Goal: Task Accomplishment & Management: Manage account settings

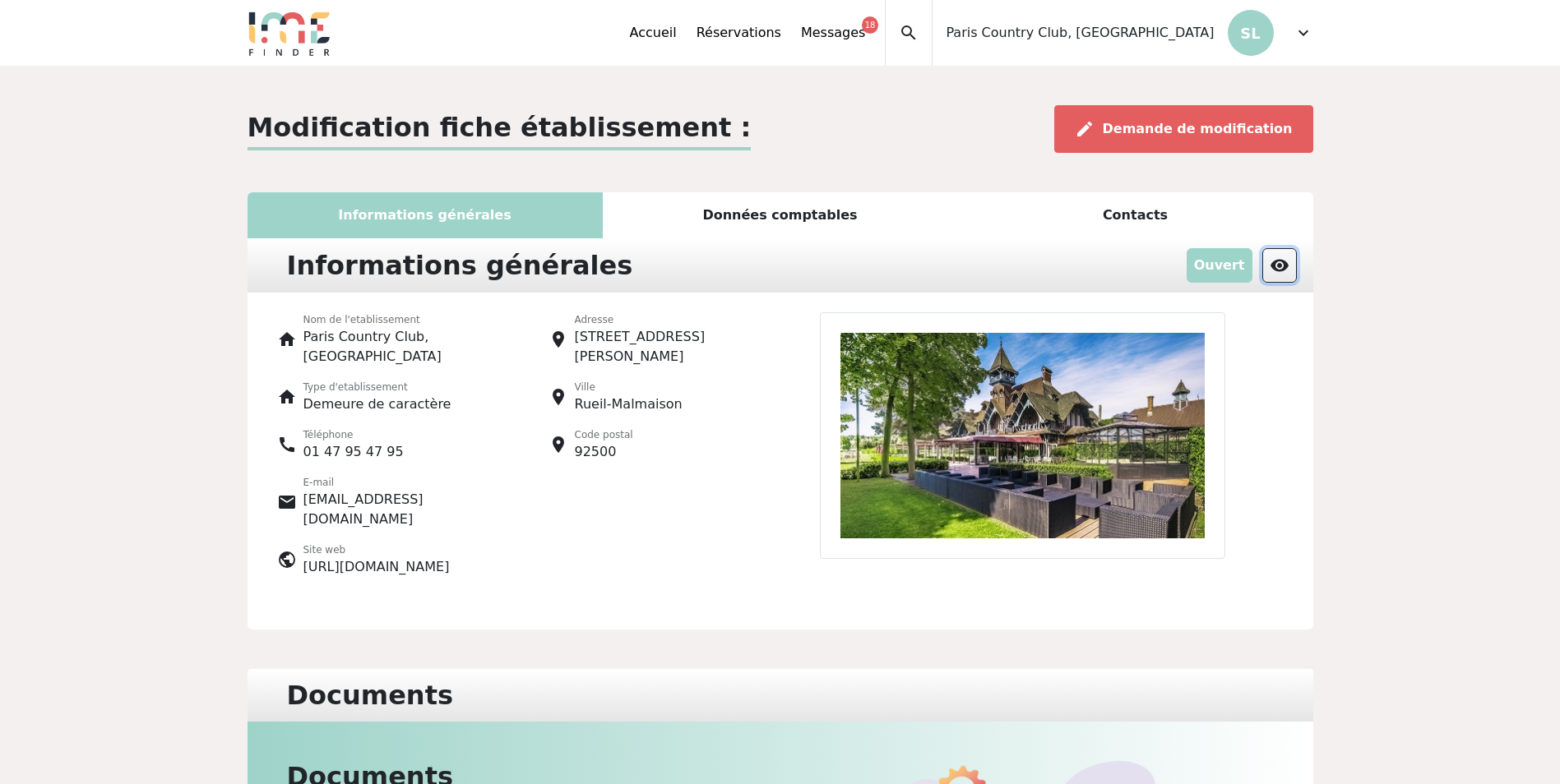
click at [1268, 268] on button "visibility" at bounding box center [1280, 265] width 34 height 34
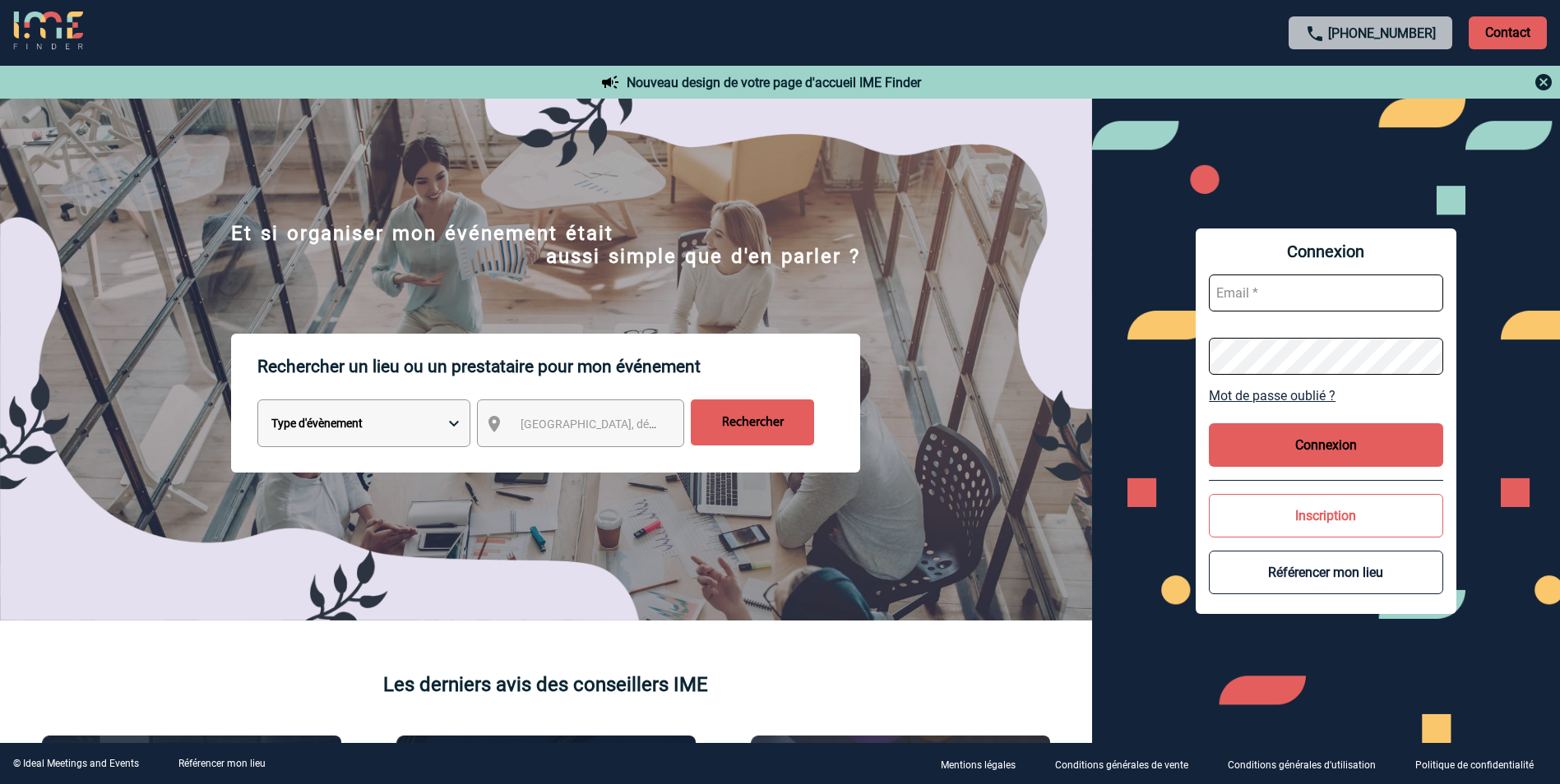
type input "[EMAIL_ADDRESS][DOMAIN_NAME]"
click at [1335, 446] on button "Connexion" at bounding box center [1325, 445] width 235 height 44
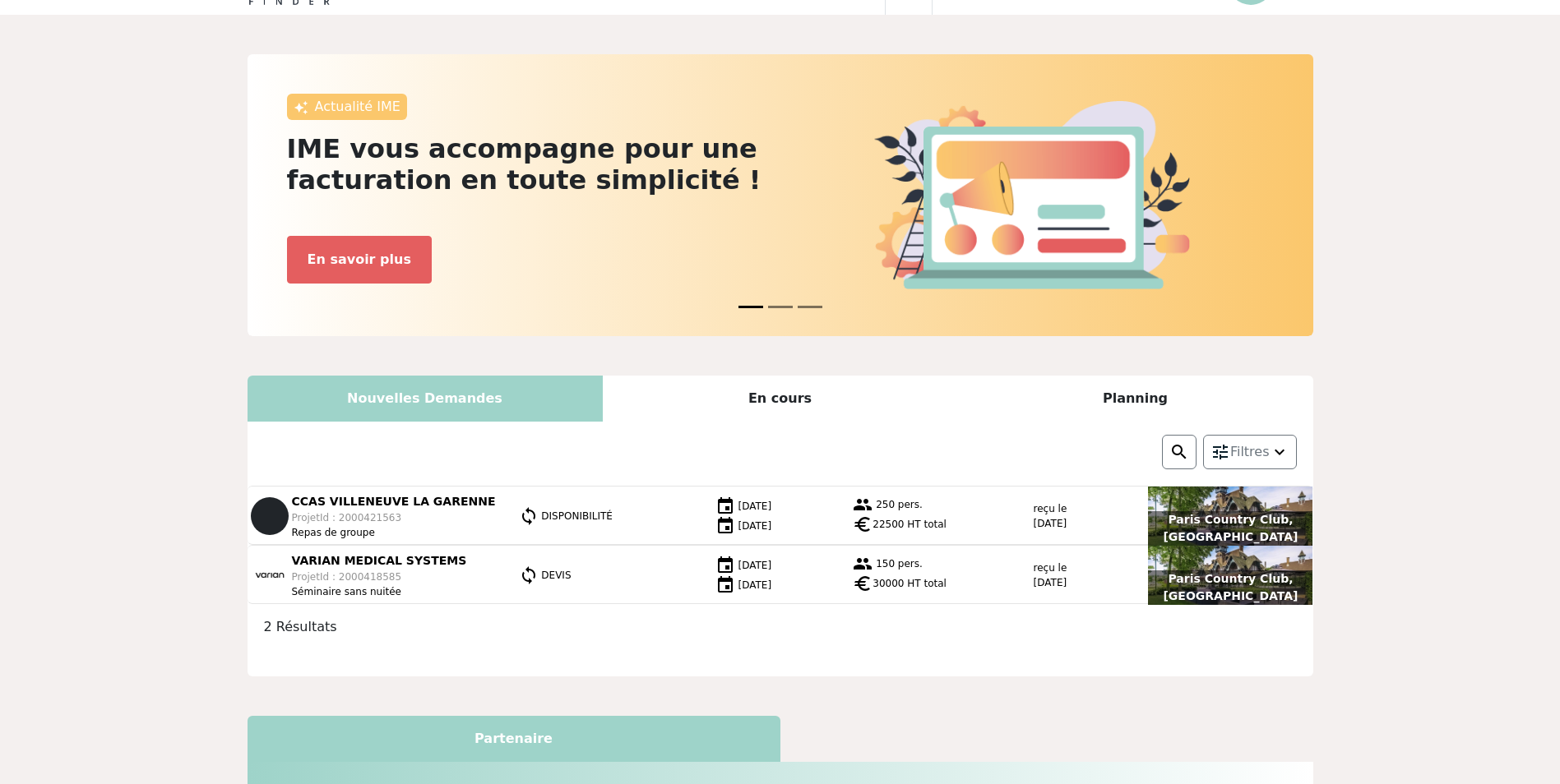
scroll to position [246, 0]
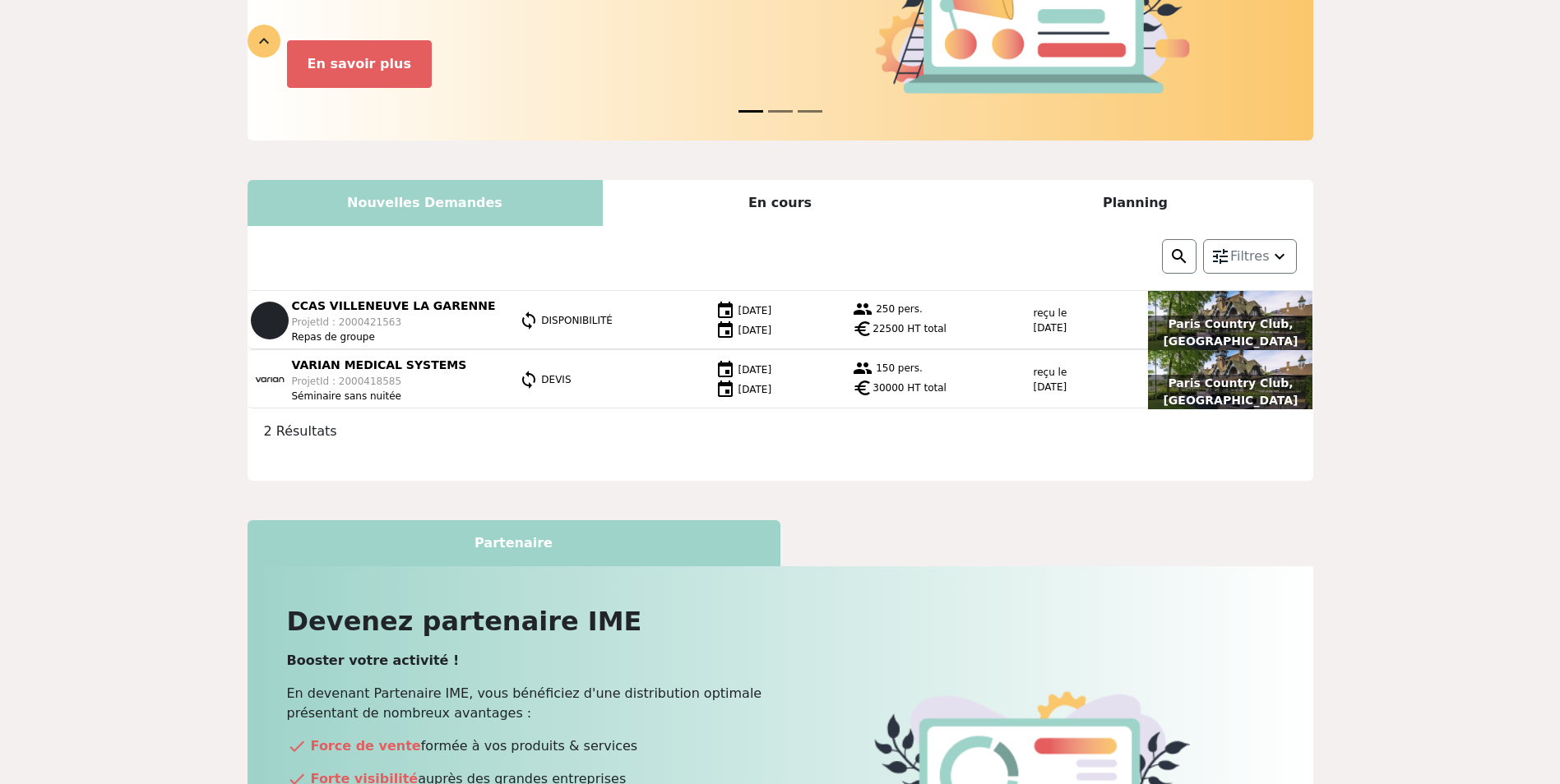
click at [765, 196] on div "En cours" at bounding box center [781, 204] width 356 height 46
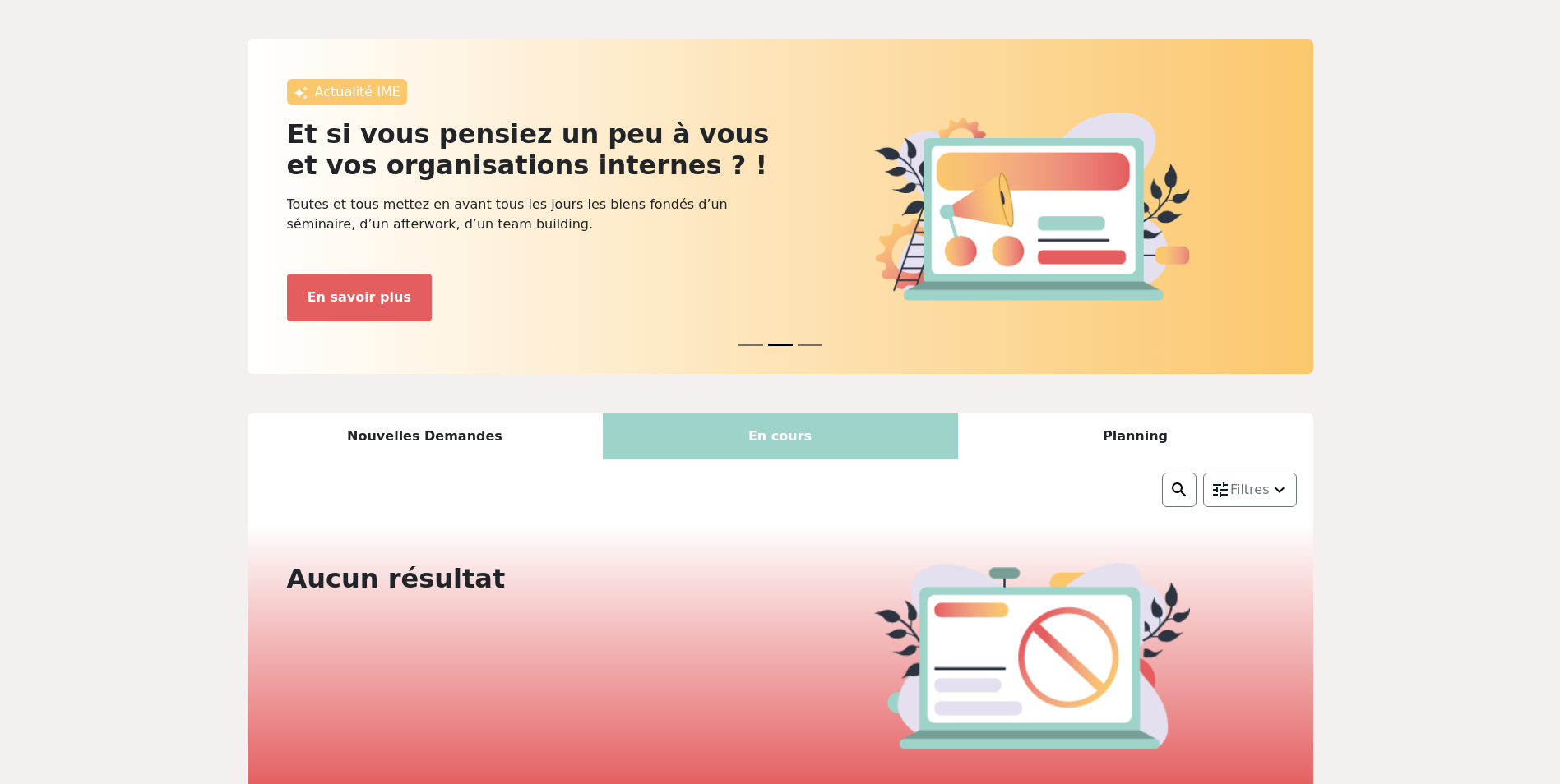
scroll to position [0, 0]
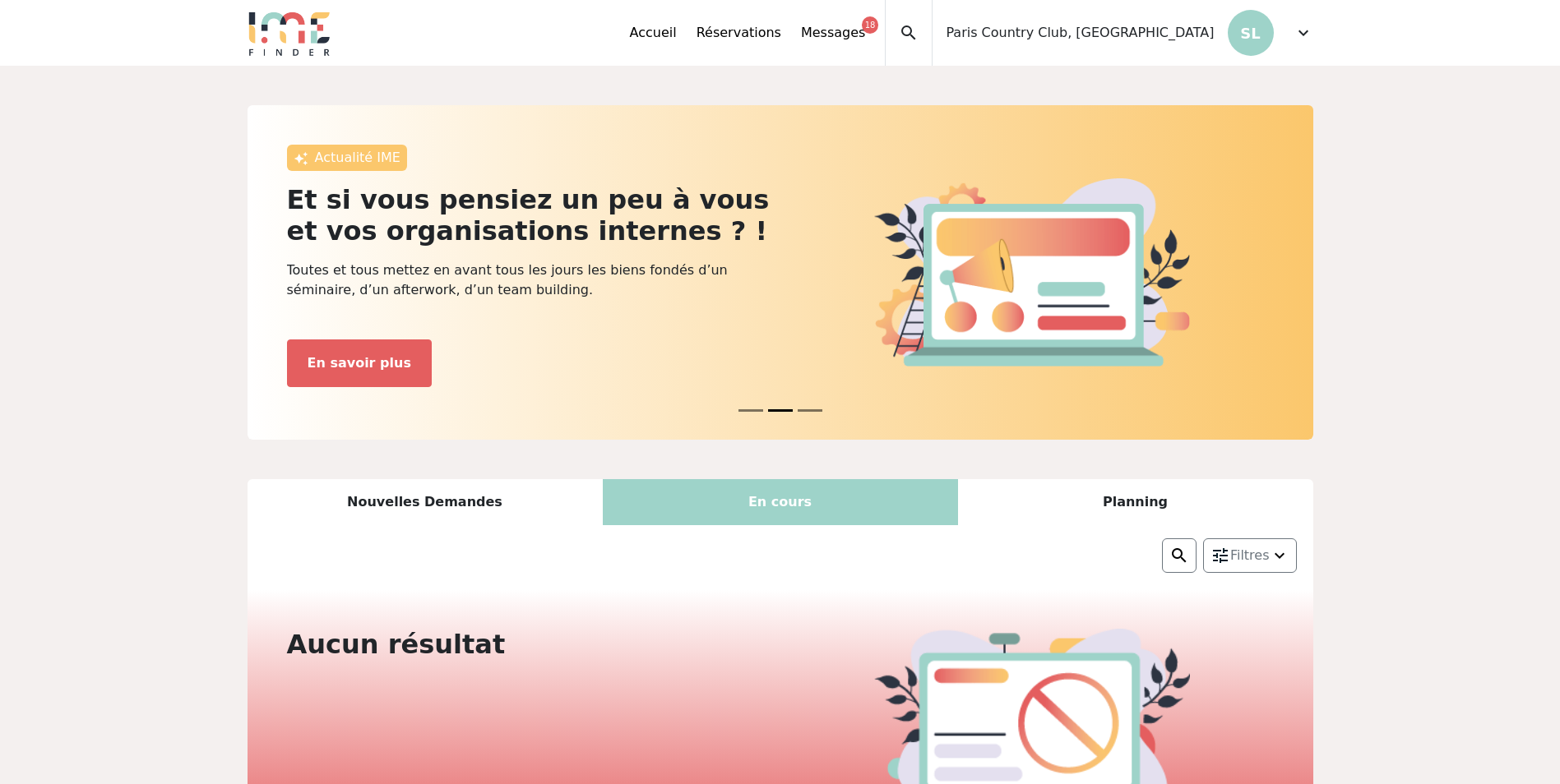
click at [1069, 509] on div "Planning" at bounding box center [1136, 502] width 356 height 46
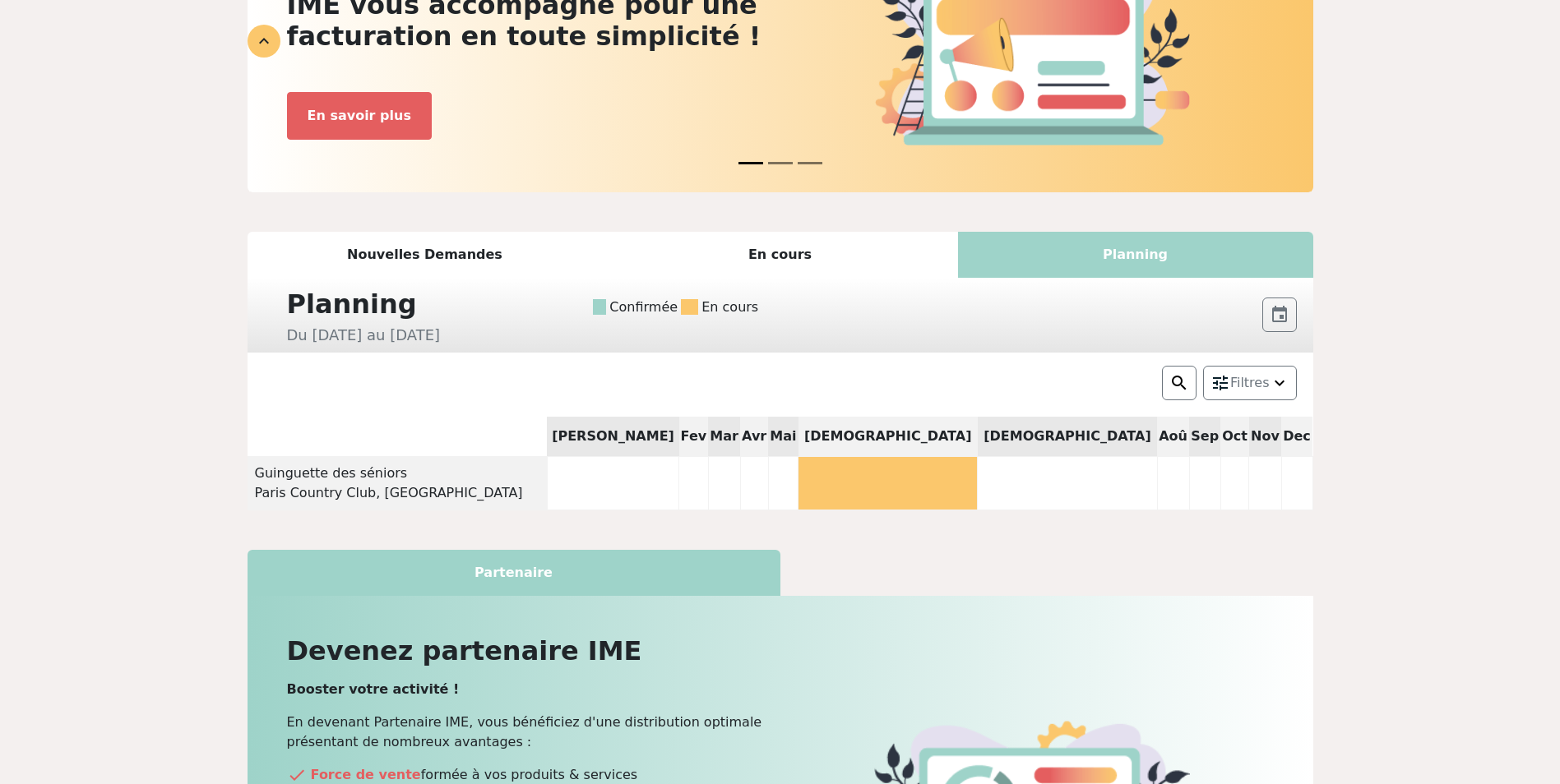
scroll to position [194, 0]
click at [742, 272] on div "En cours" at bounding box center [781, 256] width 356 height 46
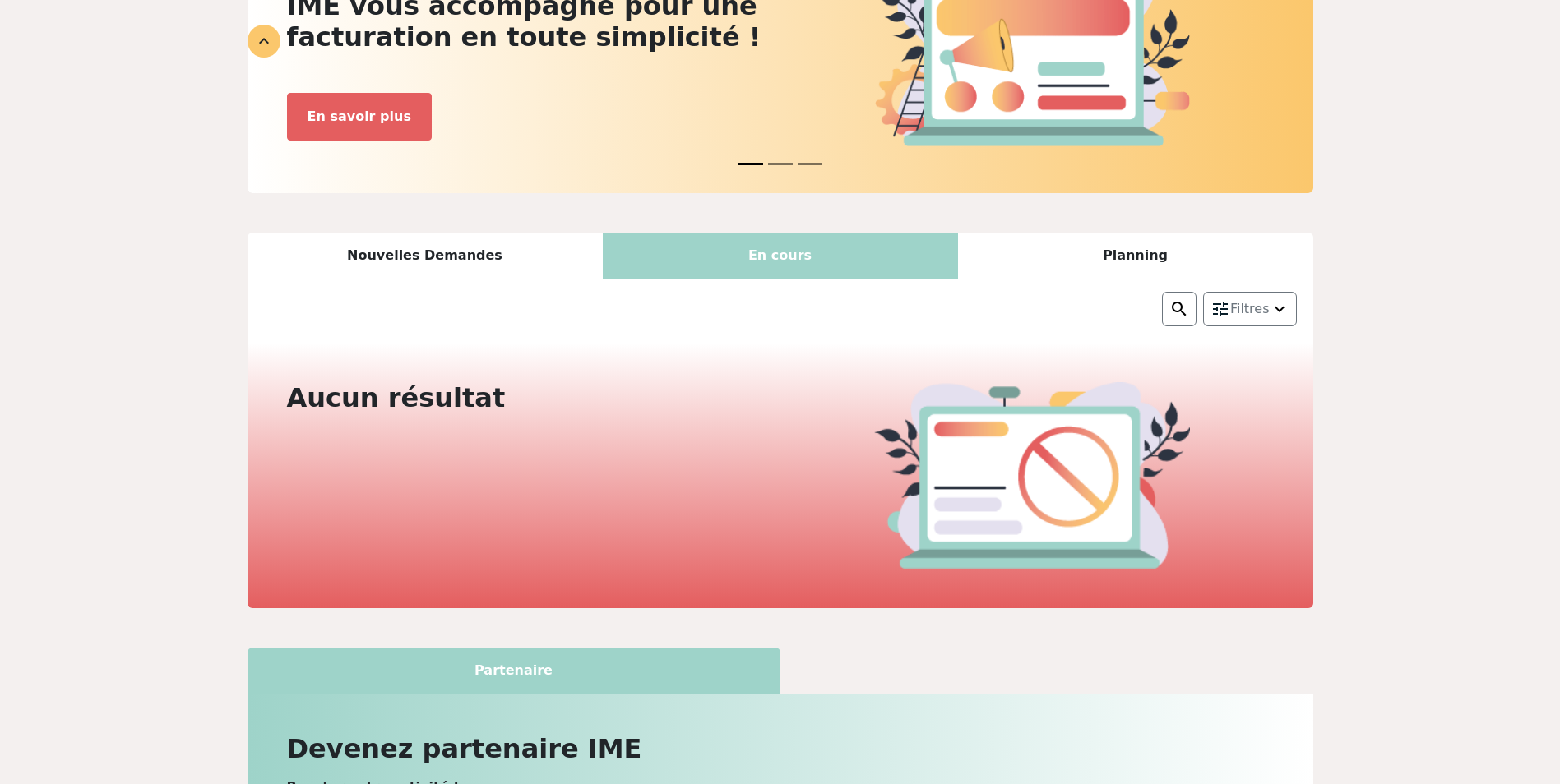
click at [430, 257] on div "Nouvelles Demandes" at bounding box center [425, 256] width 356 height 46
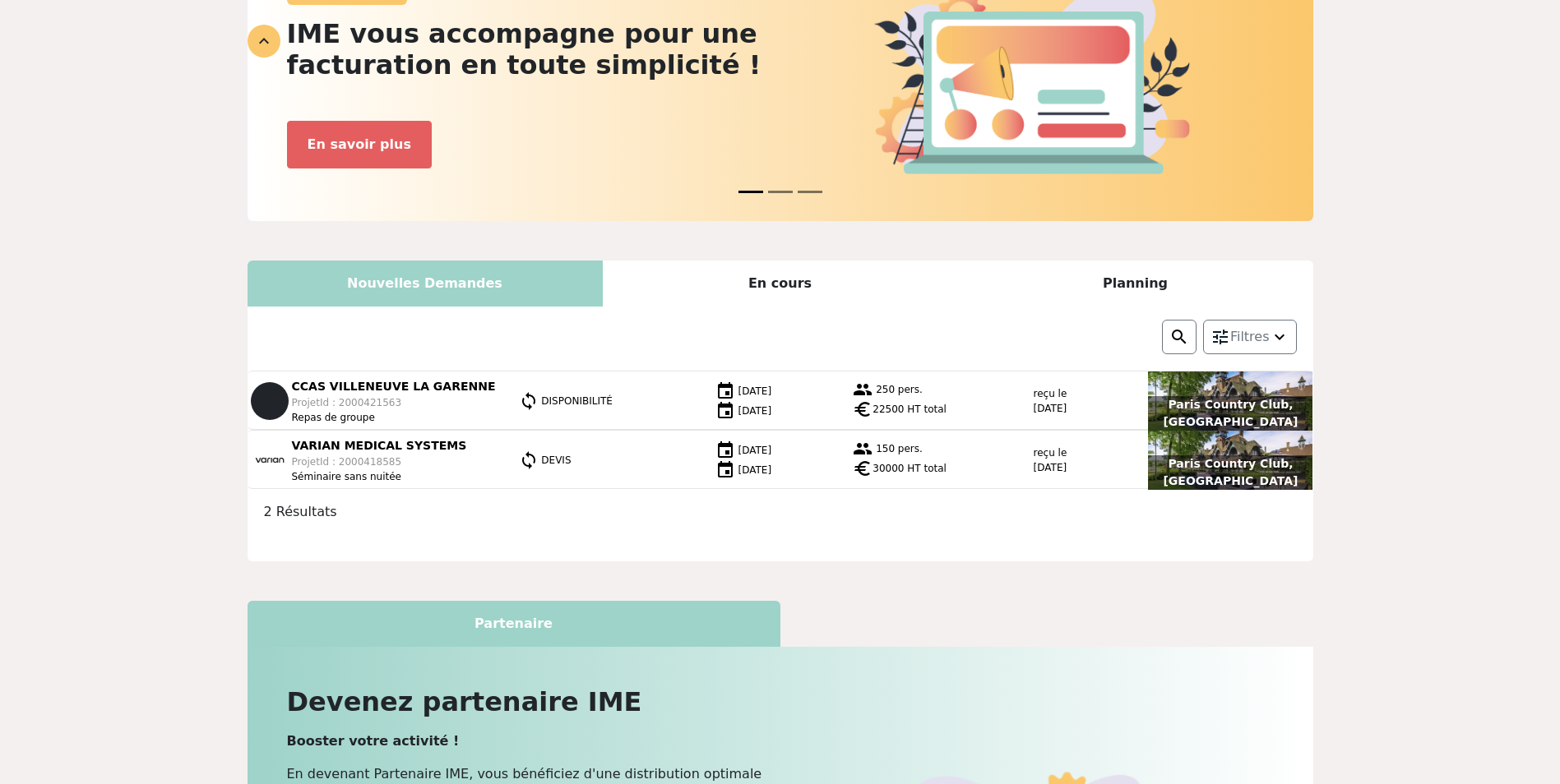
scroll to position [165, 0]
click at [126, 435] on div "Actualité IME IME vous accompagne pour une facturation en toute simplicité ! Ga…" at bounding box center [780, 514] width 1560 height 1226
click at [181, 183] on div "Actualité IME IME vous accompagne pour une facturation en toute simplicité ! Ga…" at bounding box center [780, 514] width 1560 height 1226
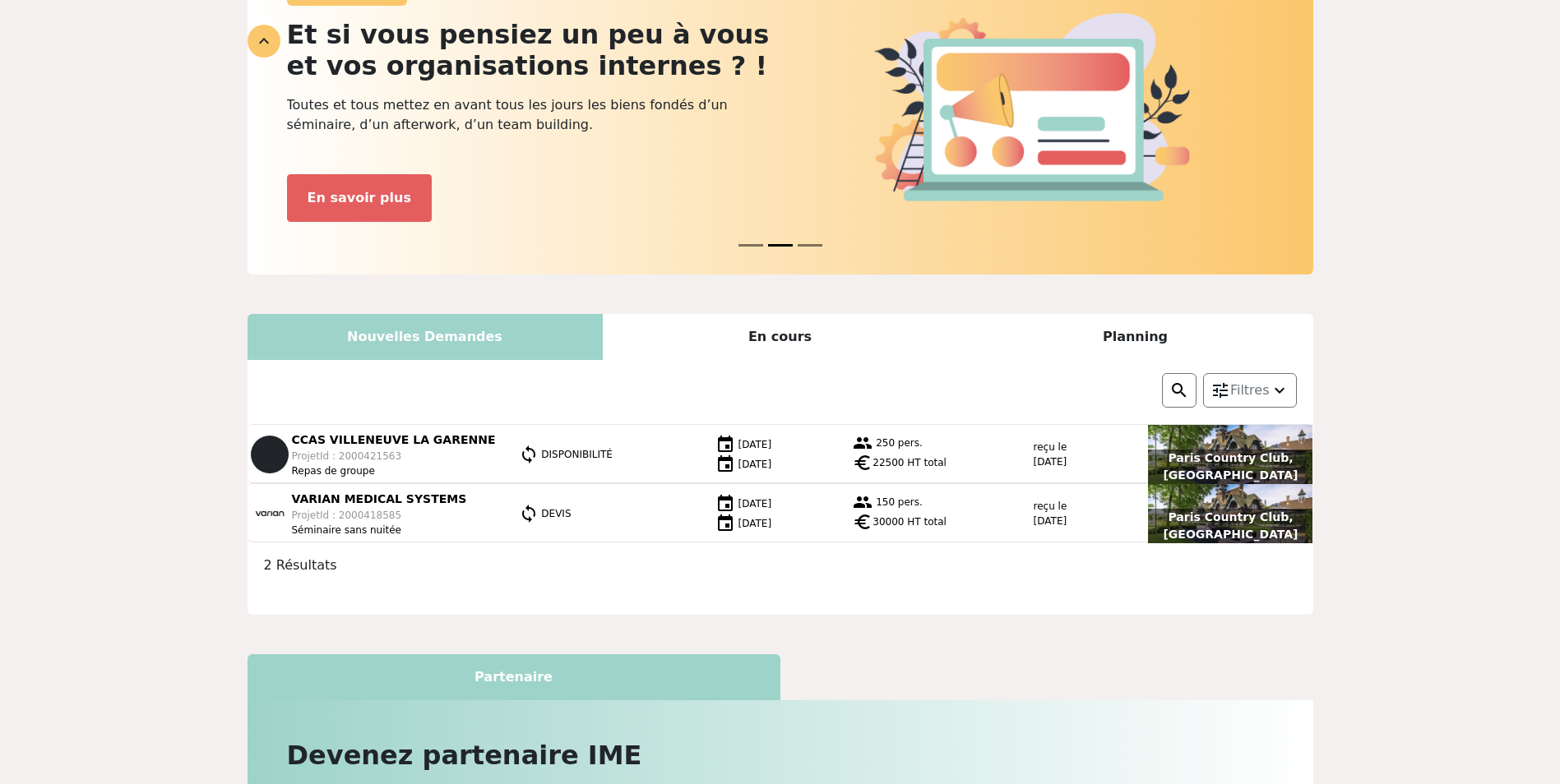
scroll to position [218, 0]
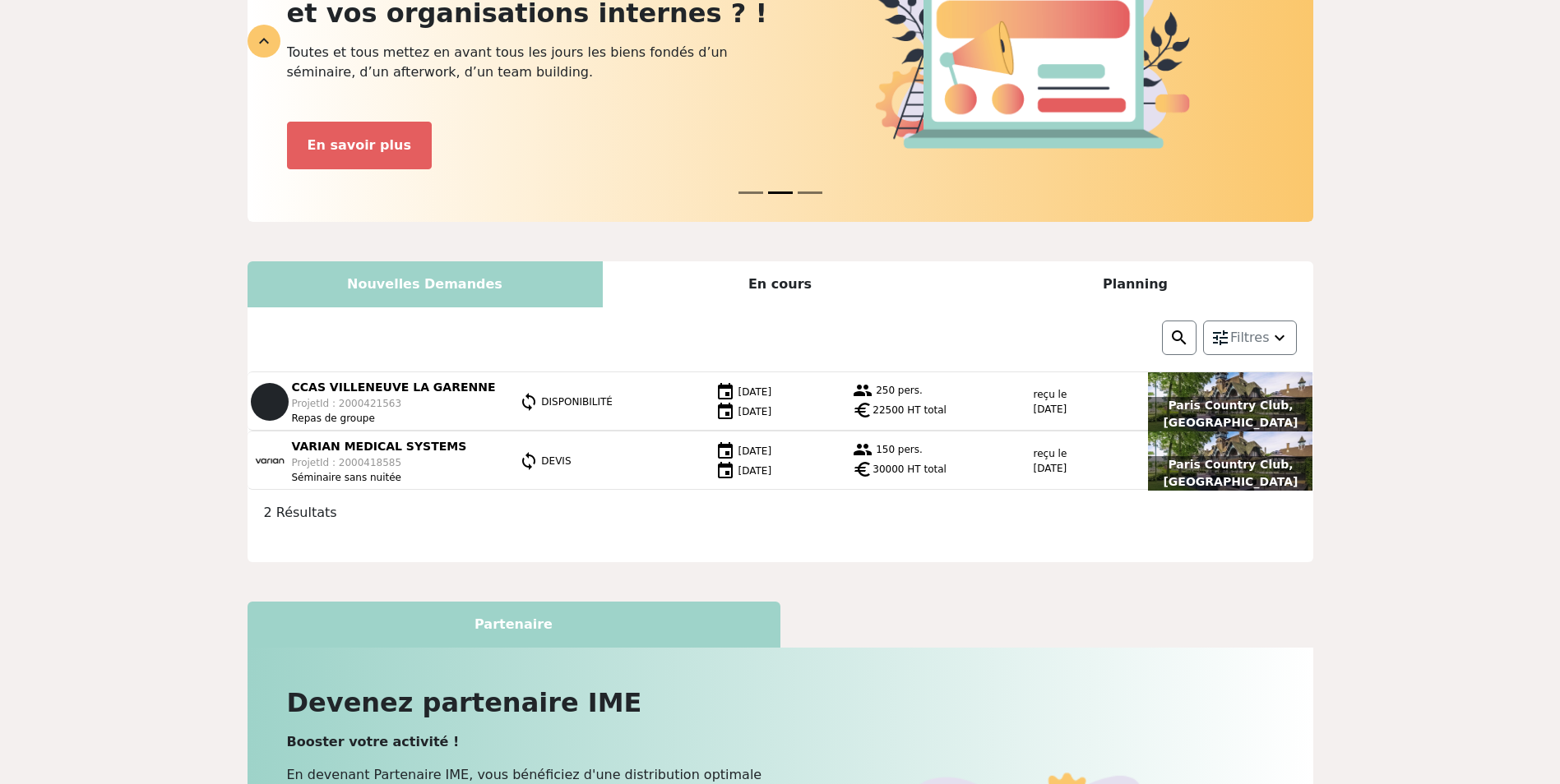
click at [198, 179] on div "Actualité IME IME vous accompagne pour une facturation en toute simplicité ! Ga…" at bounding box center [780, 488] width 1560 height 1279
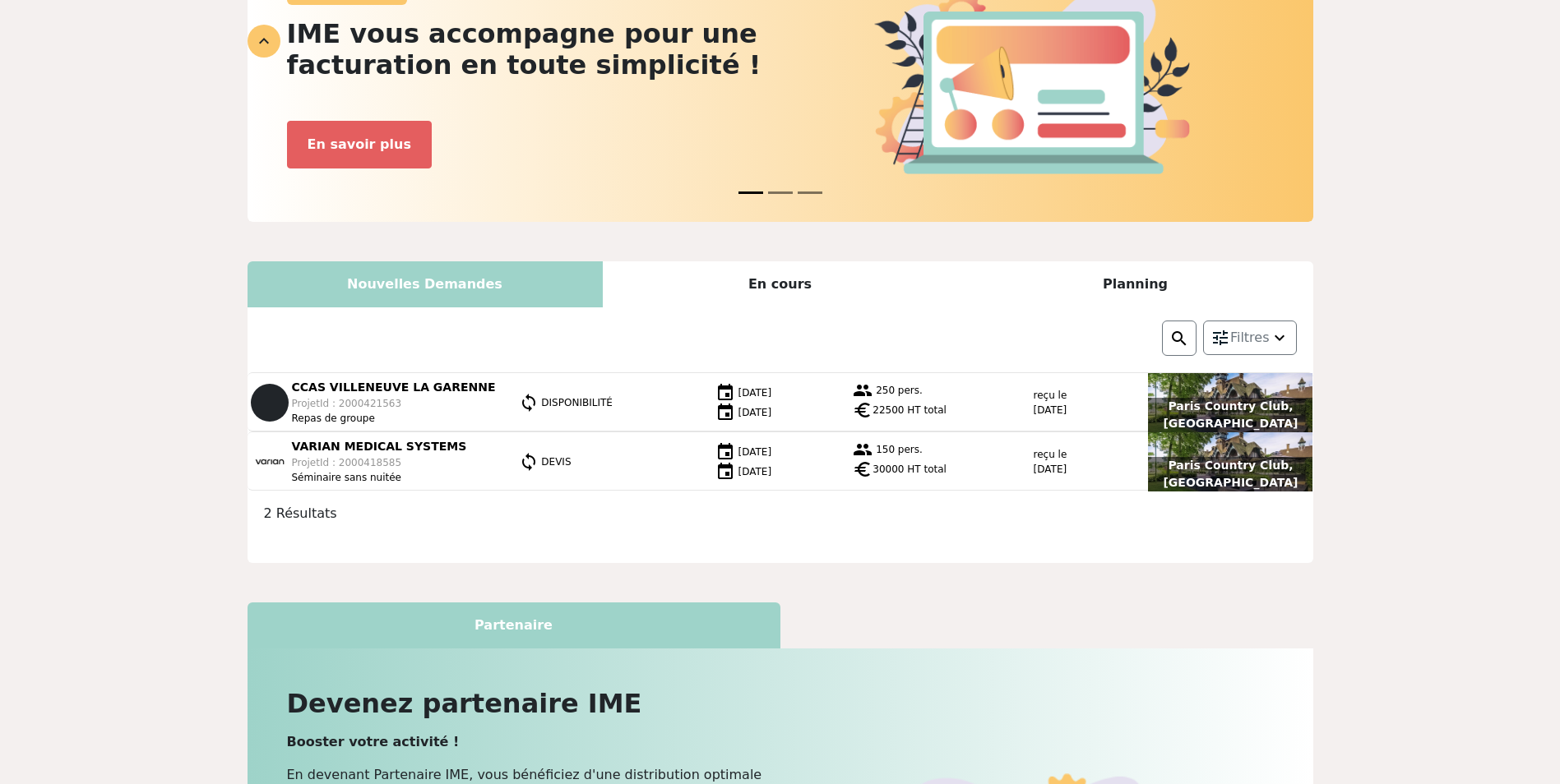
scroll to position [165, 0]
